Goal: Task Accomplishment & Management: Manage account settings

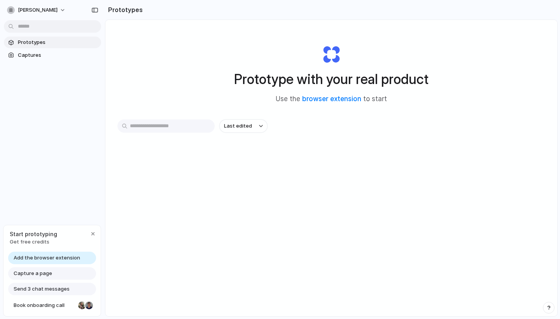
click at [29, 243] on span "Get free credits" at bounding box center [33, 242] width 47 height 8
click at [29, 11] on span "[PERSON_NAME]" at bounding box center [38, 10] width 40 height 8
click at [10, 8] on div "Settings Invite members Change theme Sign out" at bounding box center [280, 159] width 560 height 319
click at [14, 14] on button "[PERSON_NAME]" at bounding box center [37, 10] width 66 height 12
click at [17, 30] on div "Settings" at bounding box center [24, 28] width 31 height 8
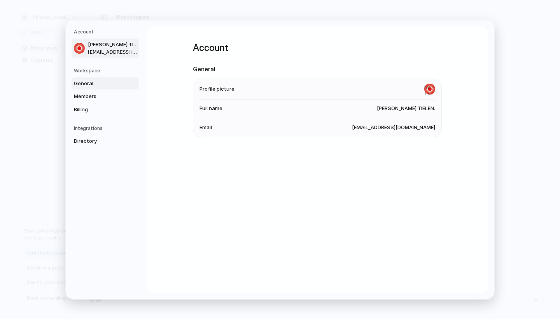
click at [103, 83] on span "General" at bounding box center [99, 83] width 50 height 8
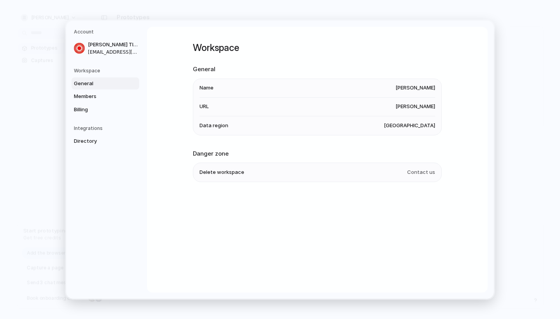
click at [224, 124] on span "Data region" at bounding box center [213, 125] width 29 height 8
click at [417, 130] on li "Data region [GEOGRAPHIC_DATA]" at bounding box center [317, 125] width 236 height 19
click at [413, 125] on span "[GEOGRAPHIC_DATA]" at bounding box center [409, 125] width 51 height 8
click at [90, 94] on span "Members" at bounding box center [99, 97] width 50 height 8
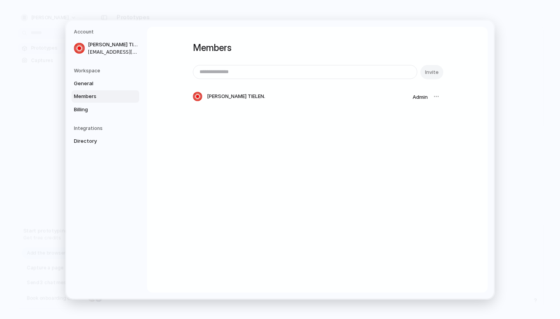
click at [147, 143] on div "Members Invite [PERSON_NAME] TIELEN. Admin" at bounding box center [317, 159] width 341 height 265
click at [114, 112] on link "Billing" at bounding box center [106, 109] width 68 height 12
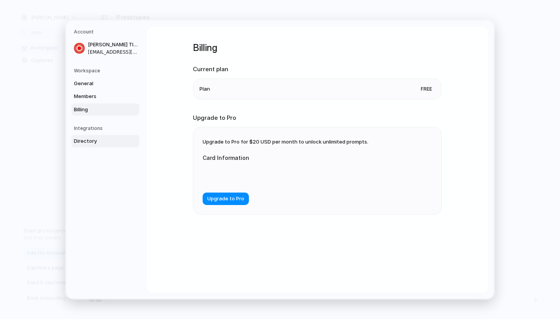
click at [106, 136] on link "Directory" at bounding box center [106, 141] width 68 height 12
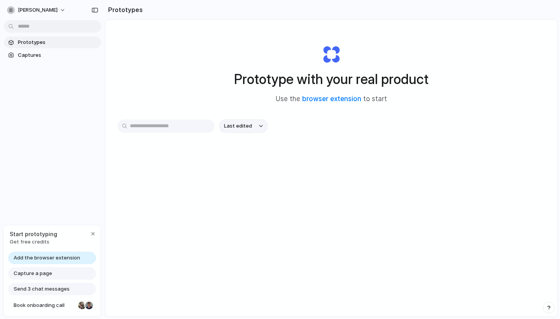
click at [238, 130] on button "Last edited" at bounding box center [243, 125] width 48 height 13
click at [56, 49] on link "Captures" at bounding box center [52, 55] width 97 height 12
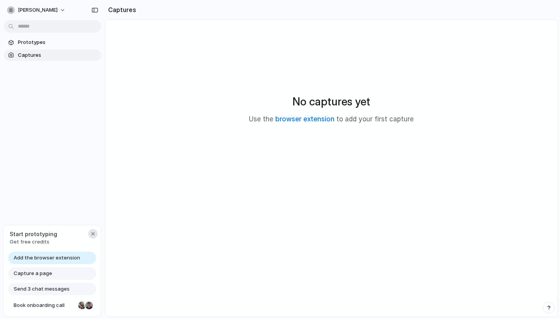
click at [96, 232] on div "button" at bounding box center [93, 234] width 6 height 6
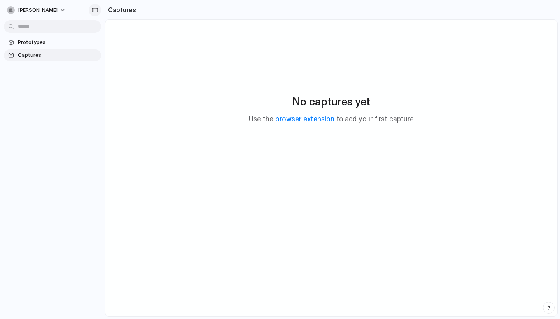
click at [99, 10] on button "button" at bounding box center [95, 10] width 12 height 12
click at [72, 10] on div "button" at bounding box center [75, 9] width 7 height 5
click at [297, 121] on link "browser extension" at bounding box center [304, 119] width 59 height 8
click at [299, 121] on link "browser extension" at bounding box center [304, 119] width 59 height 8
